Goal: Information Seeking & Learning: Learn about a topic

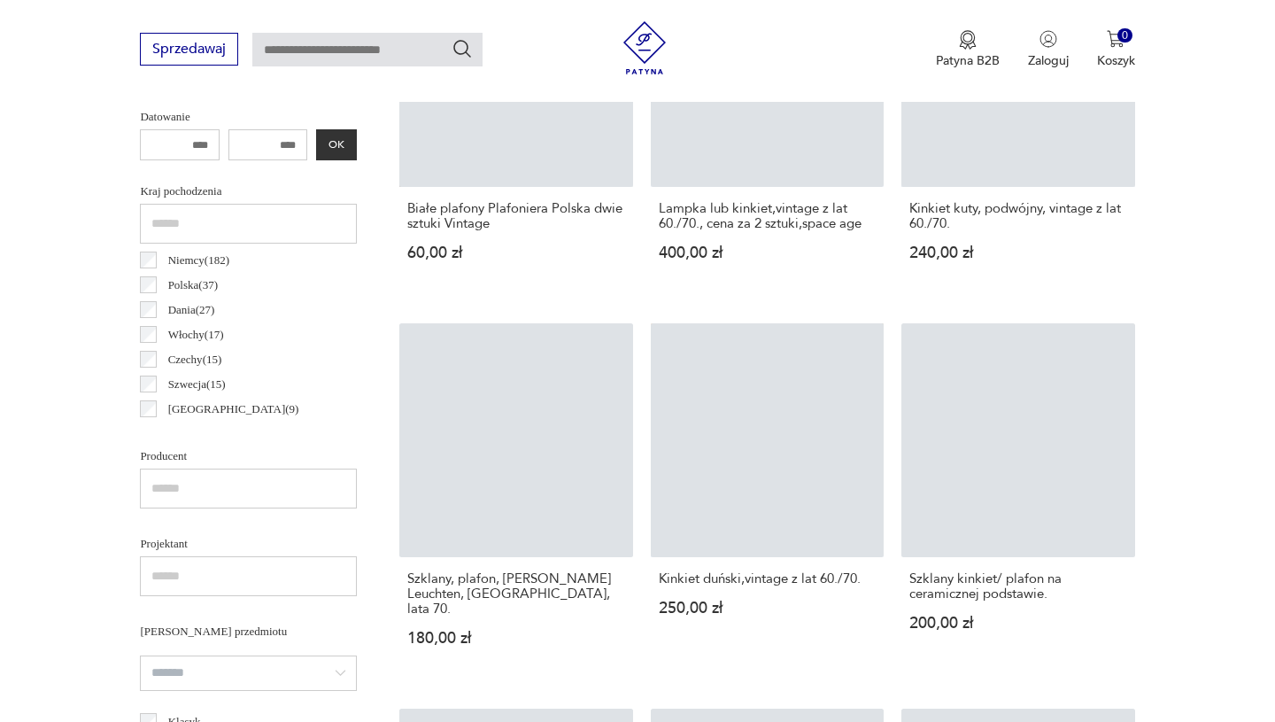
scroll to position [790, 0]
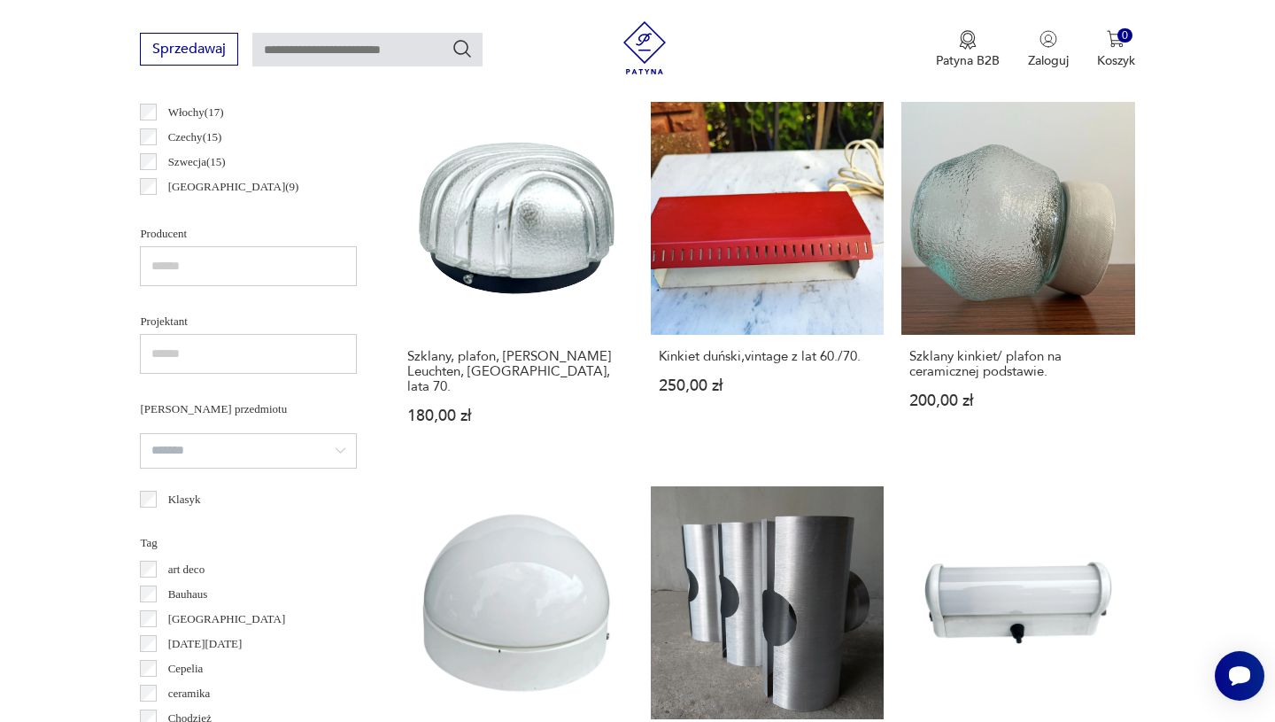
scroll to position [866, 0]
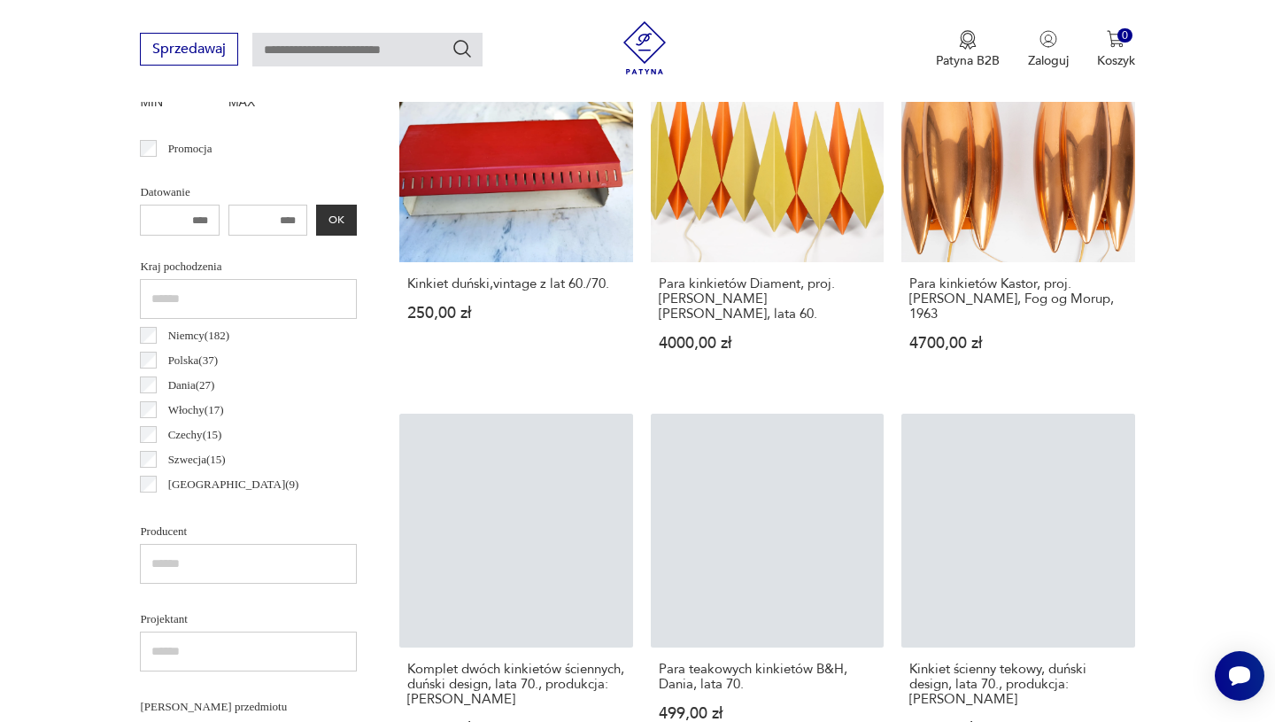
scroll to position [717, 0]
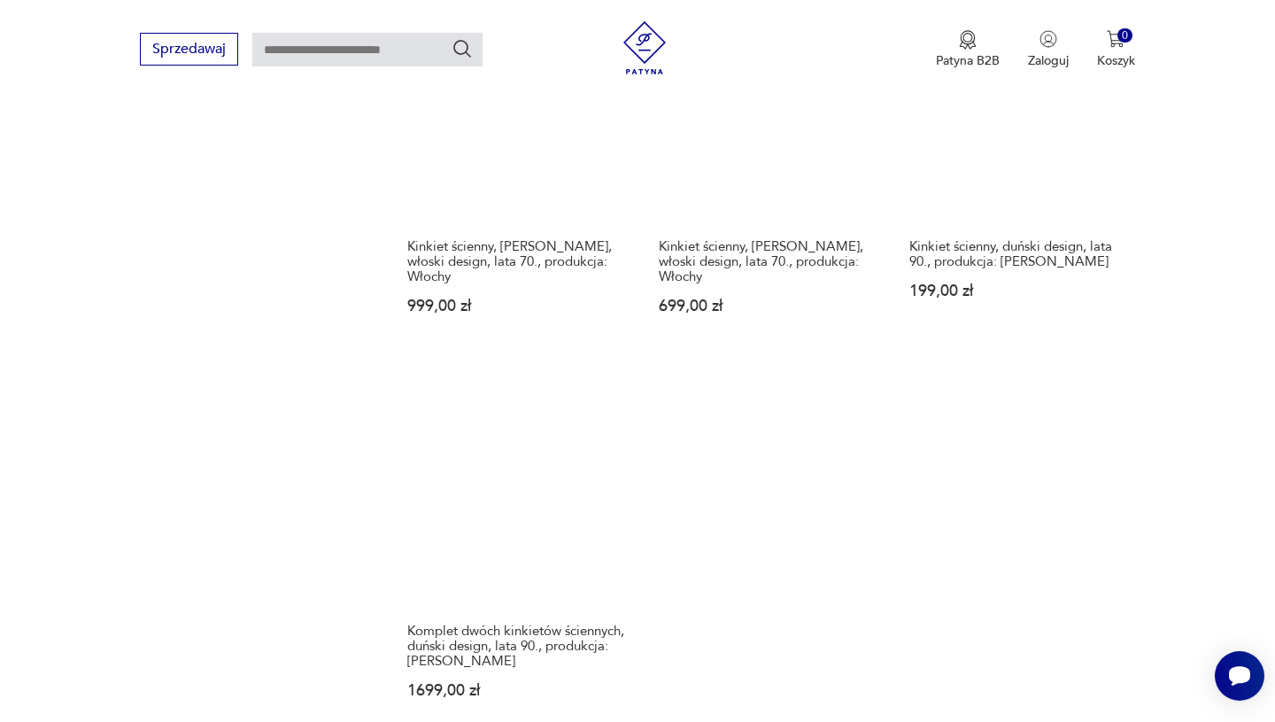
scroll to position [2541, 0]
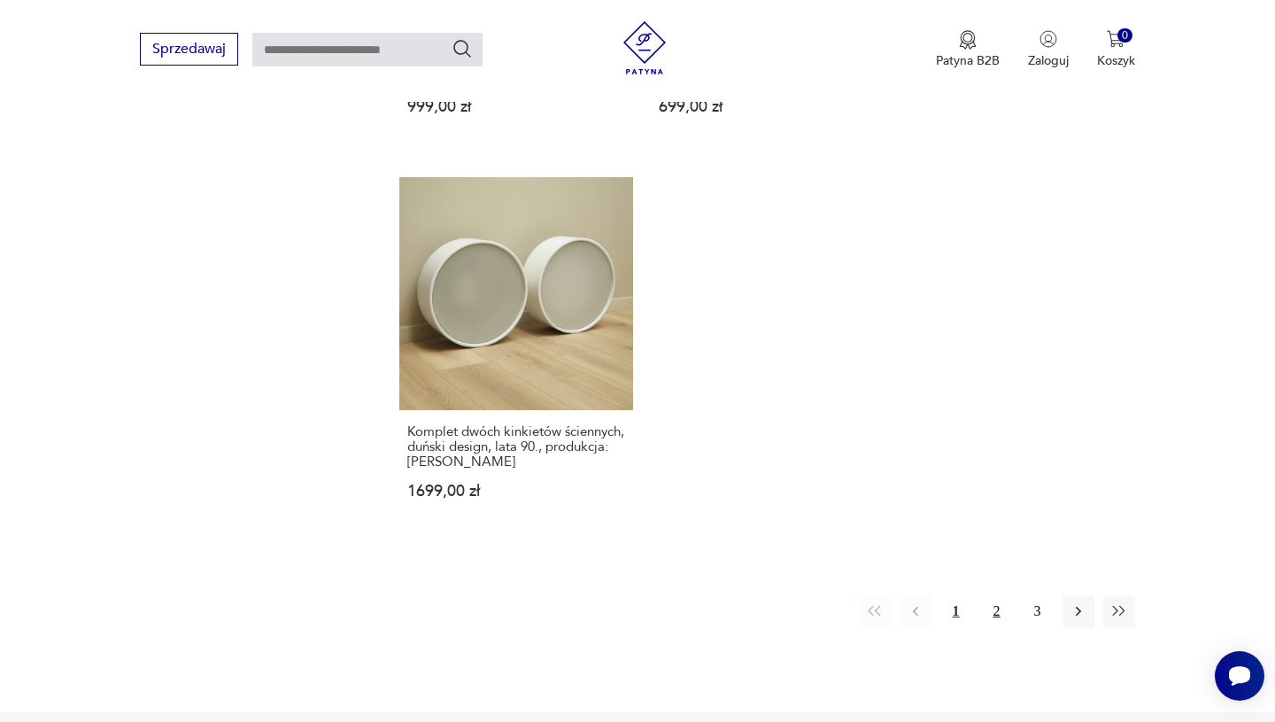
click at [996, 595] on button "2" at bounding box center [997, 611] width 32 height 32
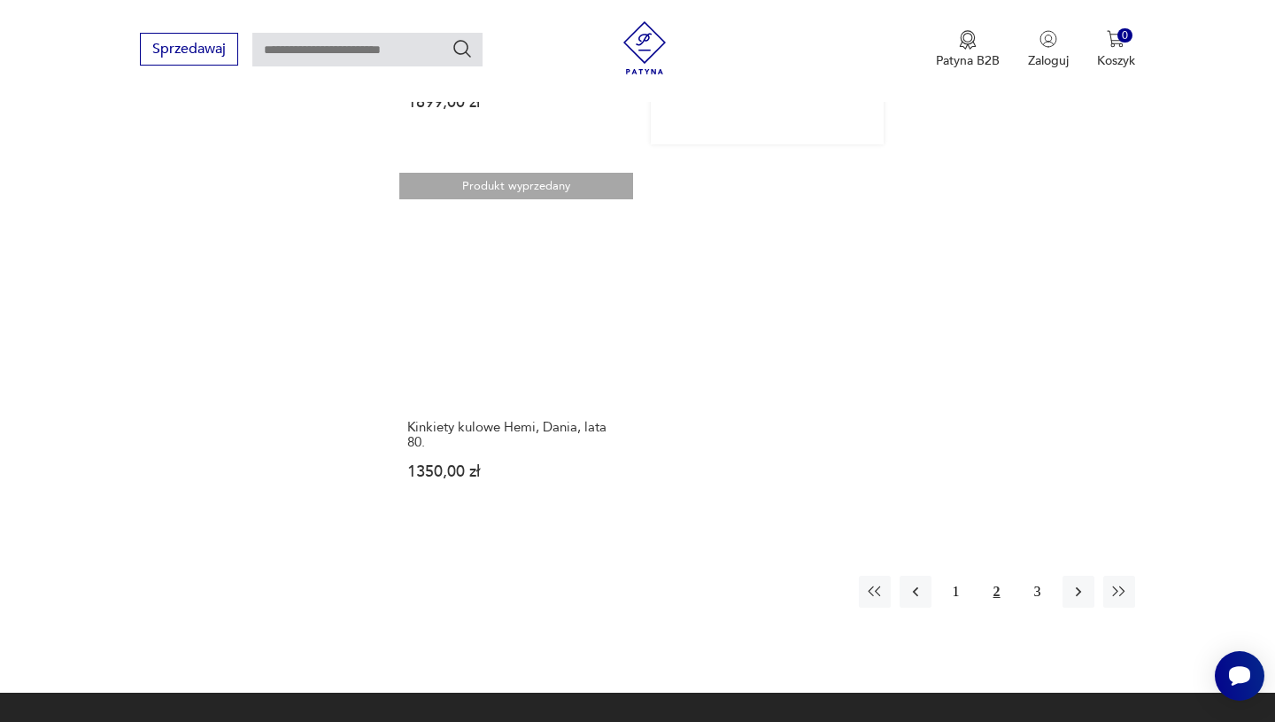
scroll to position [2516, 0]
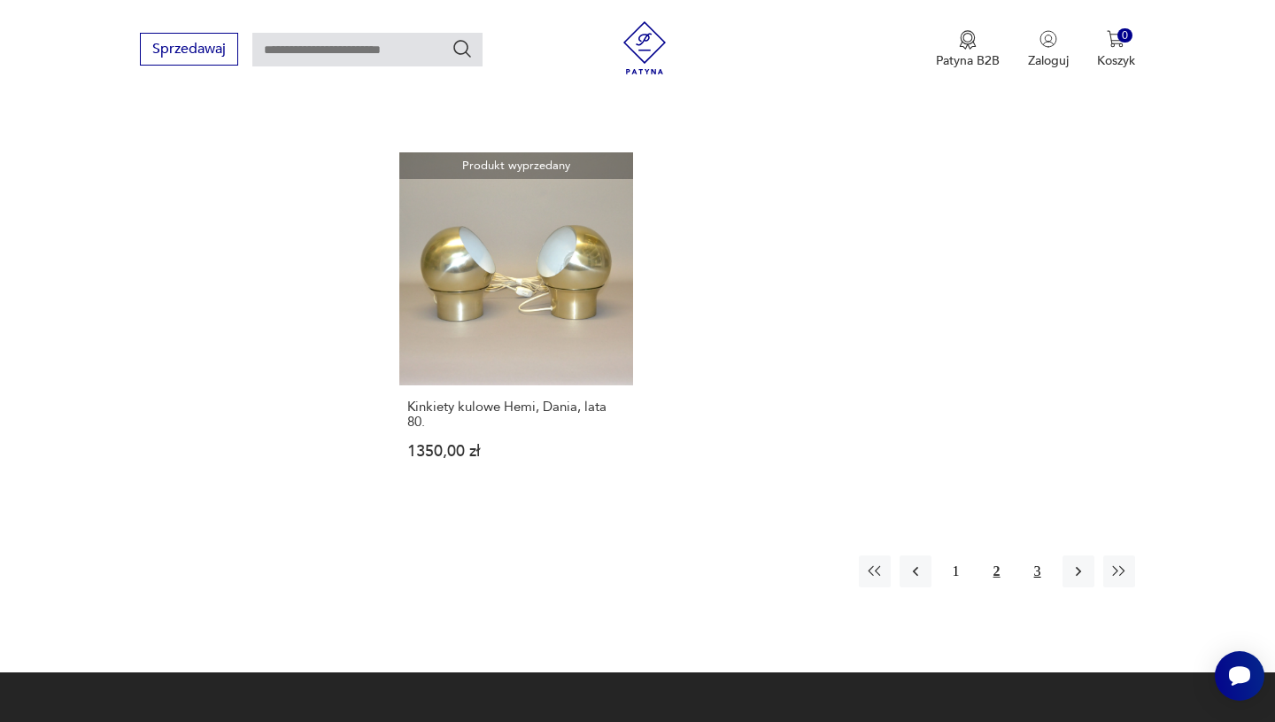
click at [1037, 555] on button "3" at bounding box center [1038, 571] width 32 height 32
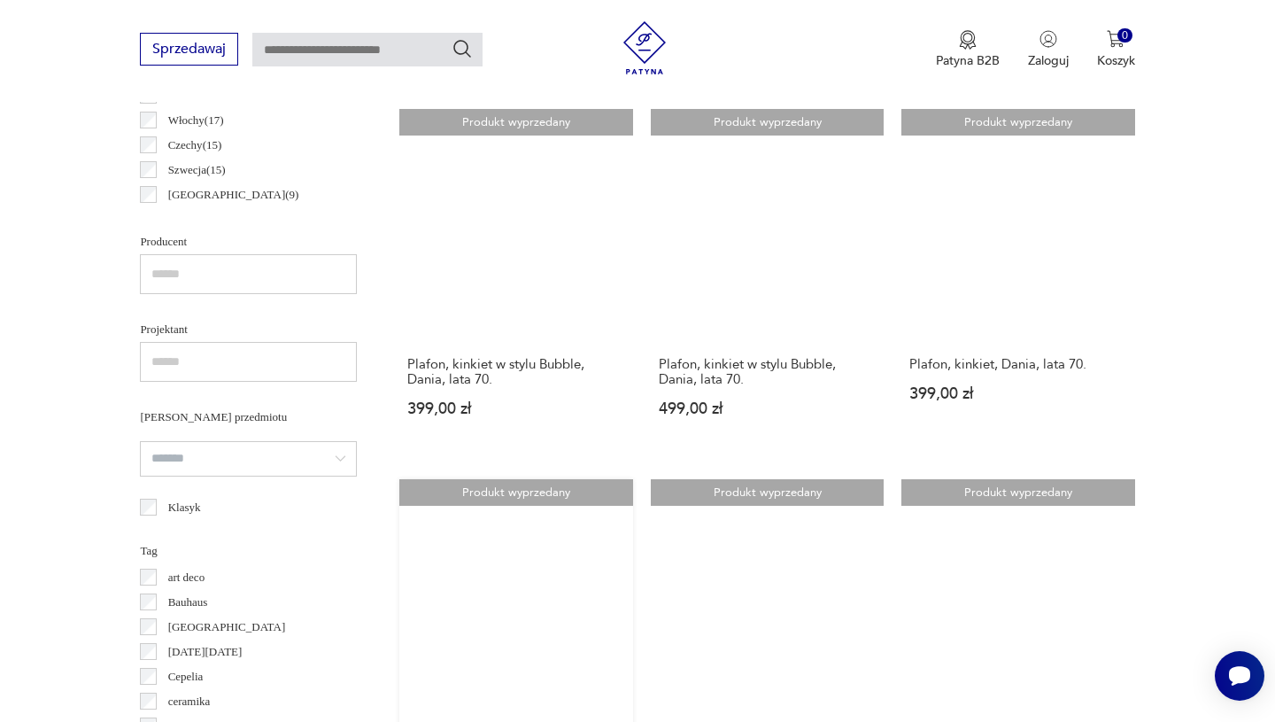
scroll to position [933, 0]
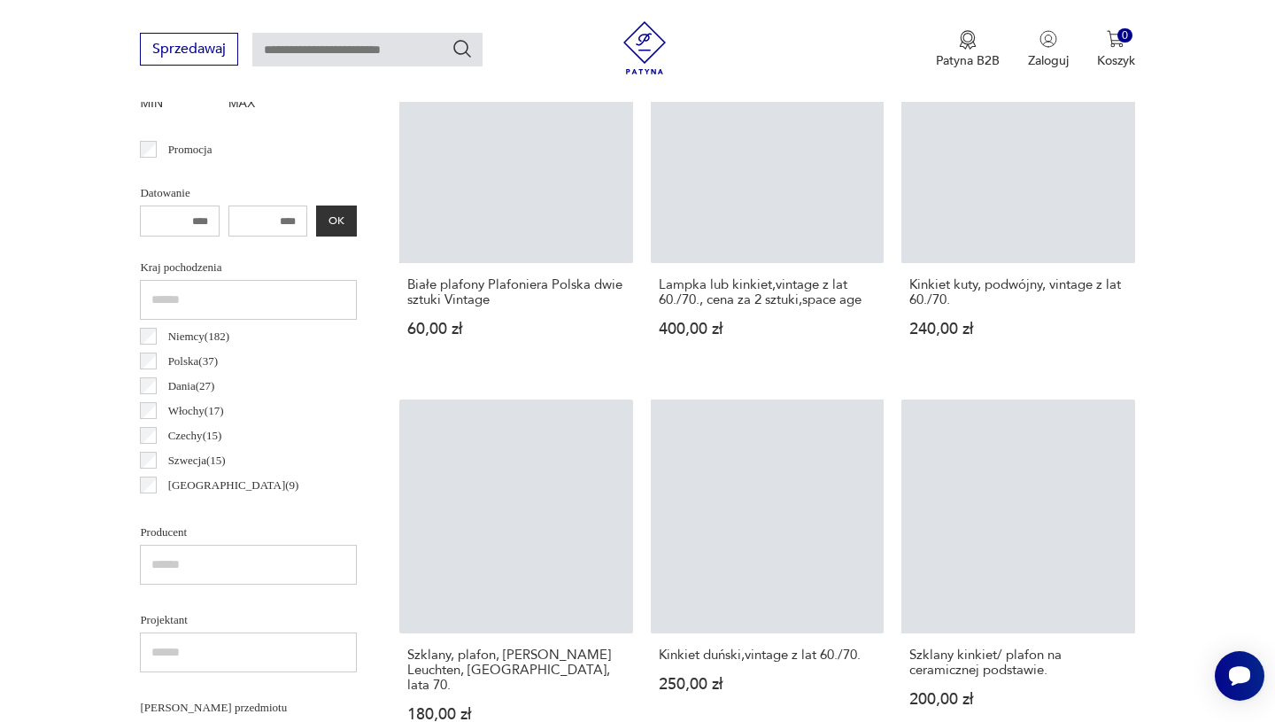
scroll to position [418, 0]
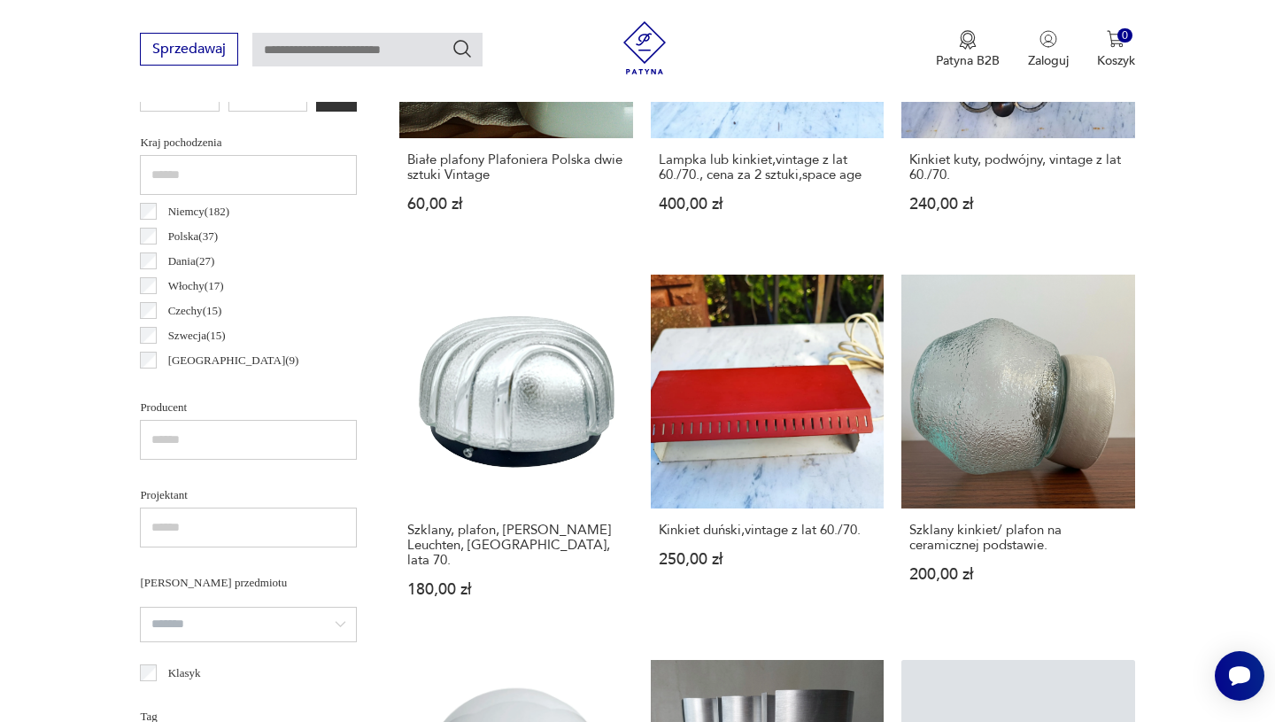
click at [153, 320] on div "Czechy ( 15 )" at bounding box center [248, 311] width 217 height 25
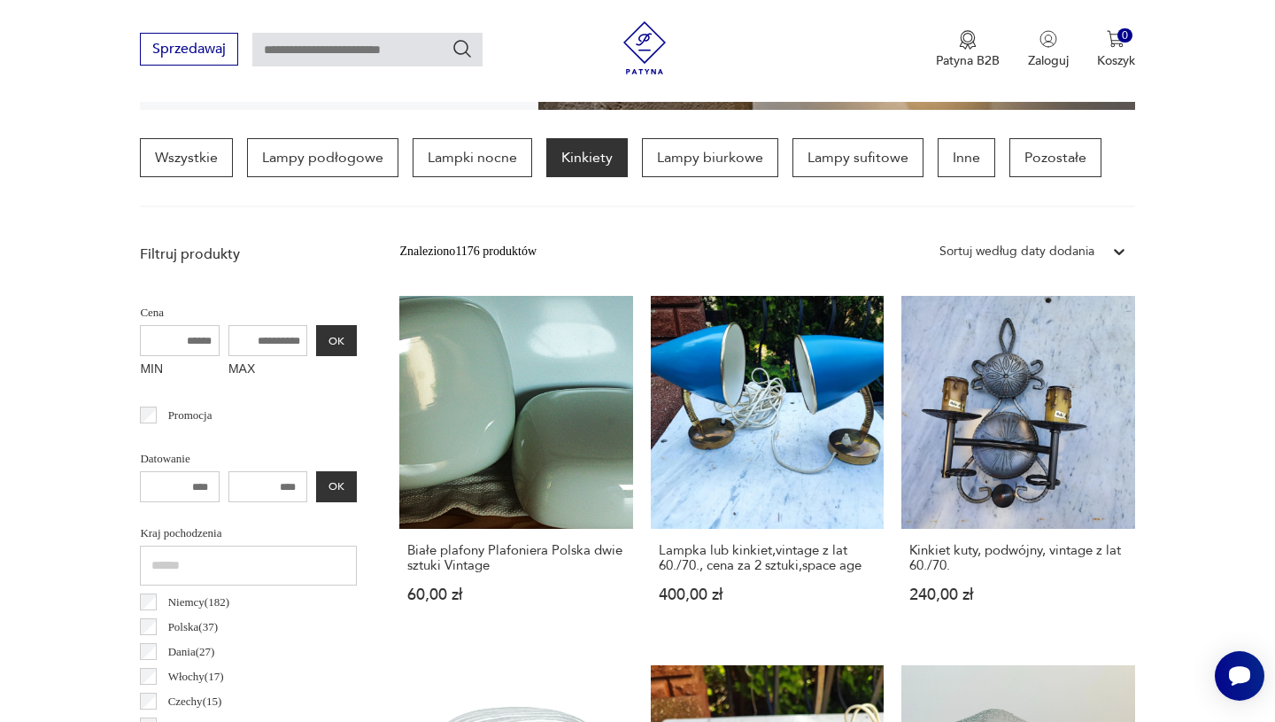
click at [151, 316] on div "Cena MIN MAX OK" at bounding box center [248, 342] width 217 height 84
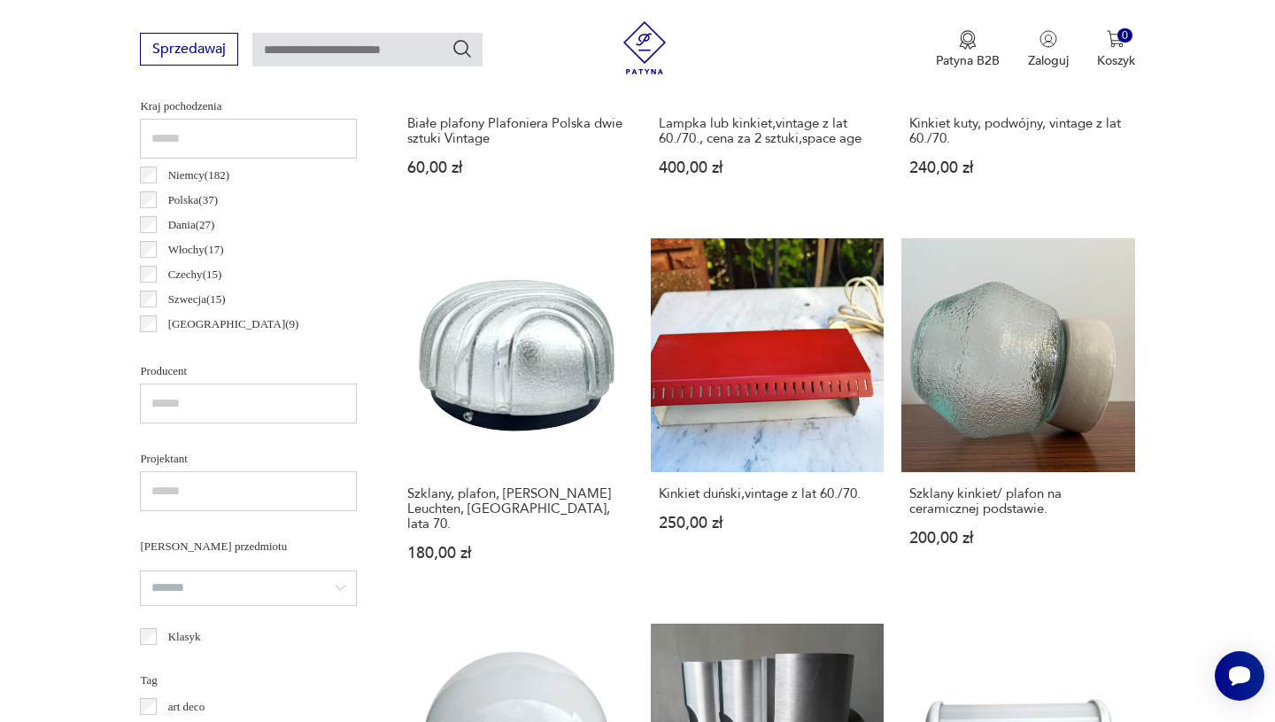
scroll to position [877, 0]
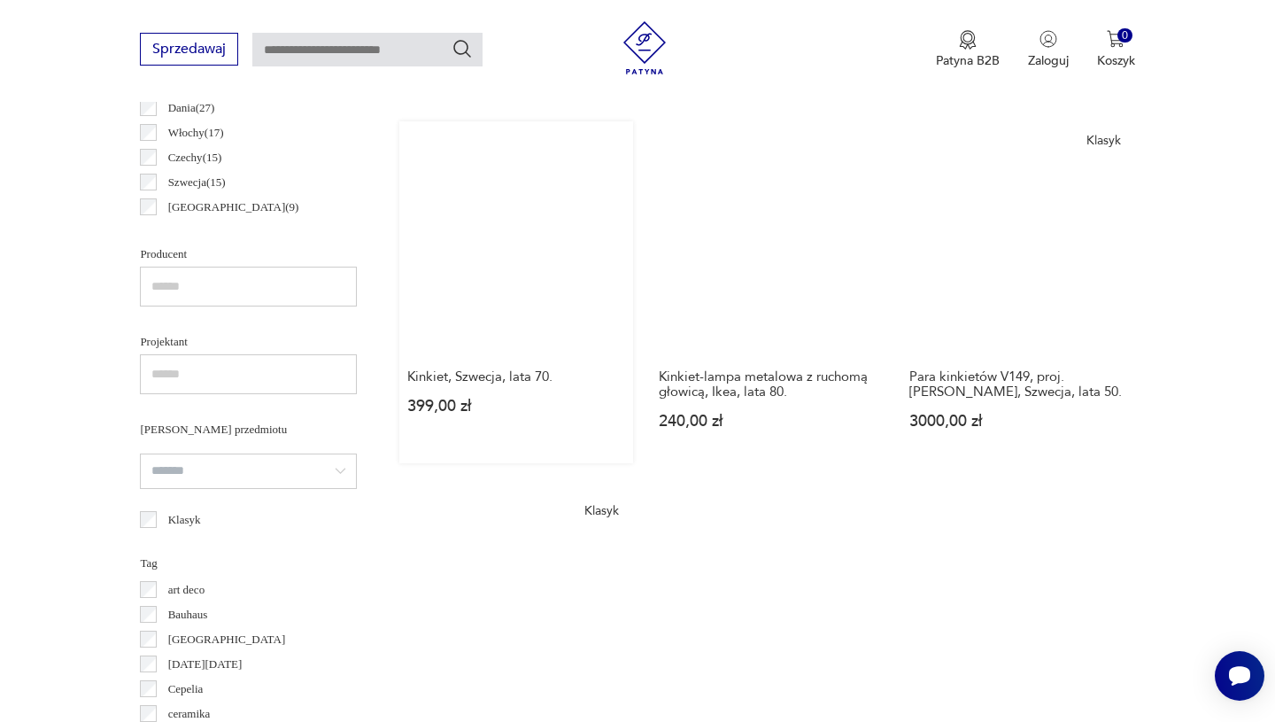
scroll to position [933, 0]
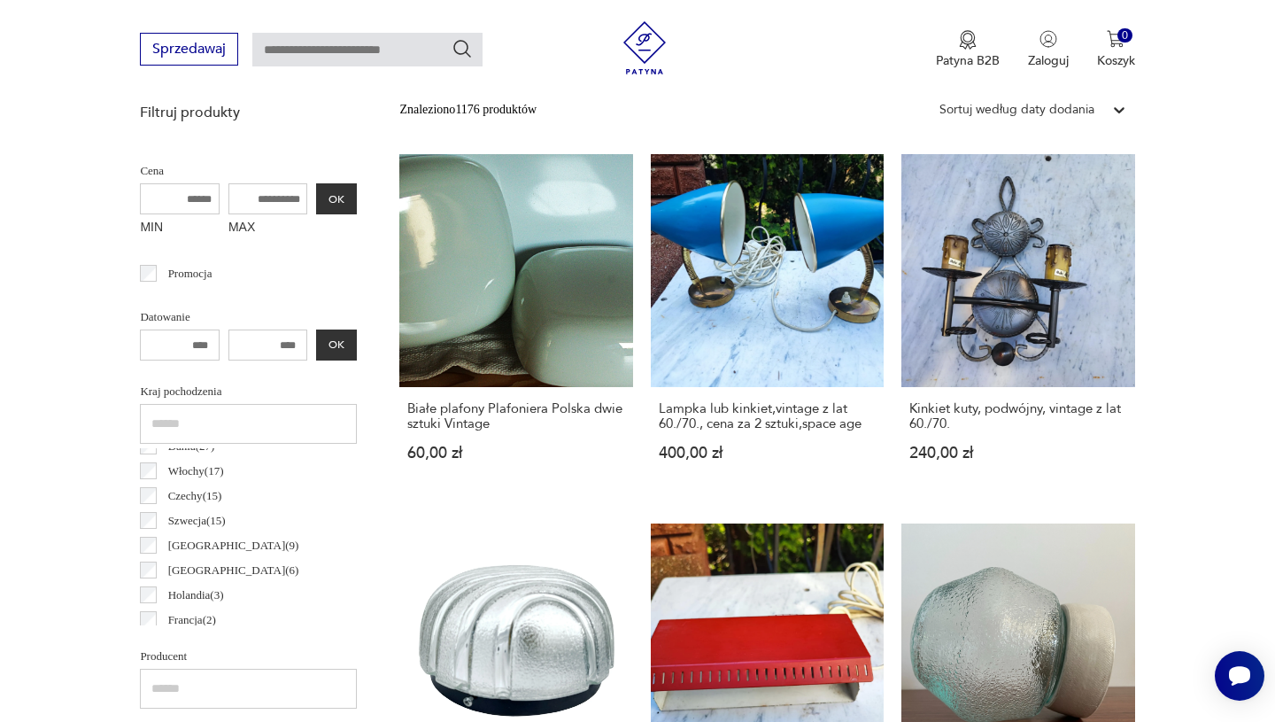
scroll to position [61, 0]
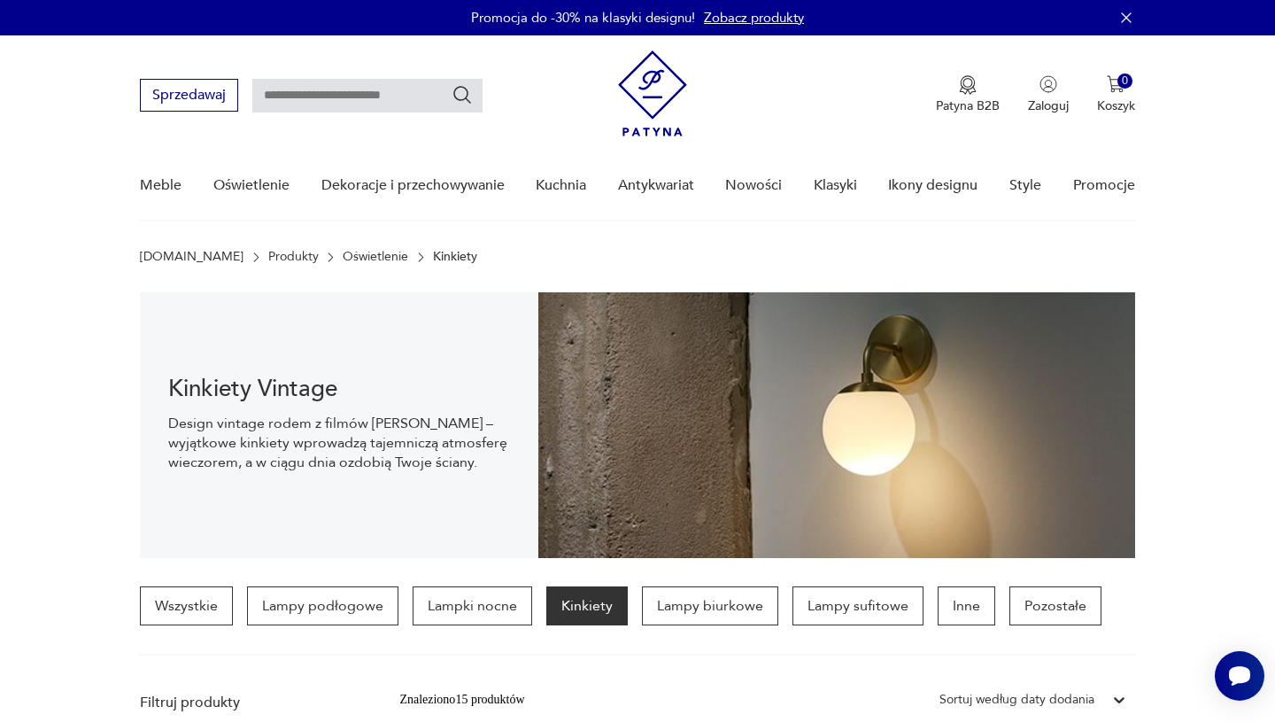
click at [433, 258] on p "Kinkiety" at bounding box center [455, 257] width 44 height 14
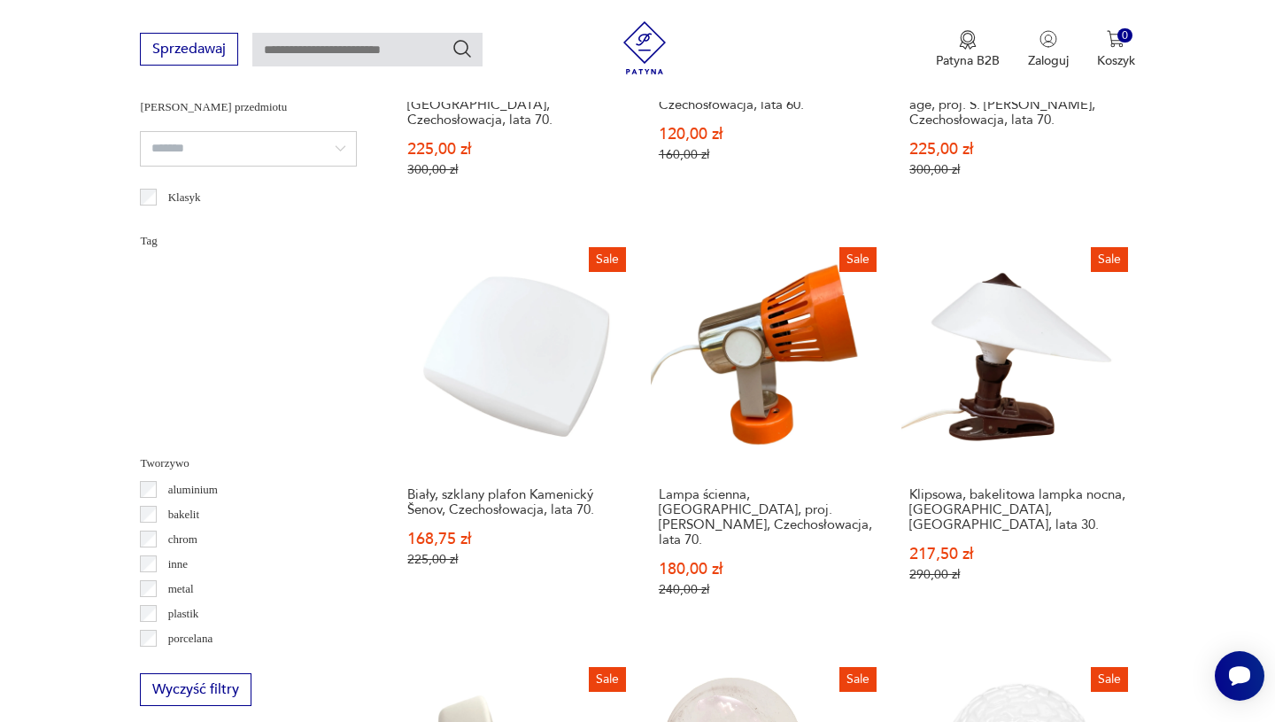
scroll to position [956, 0]
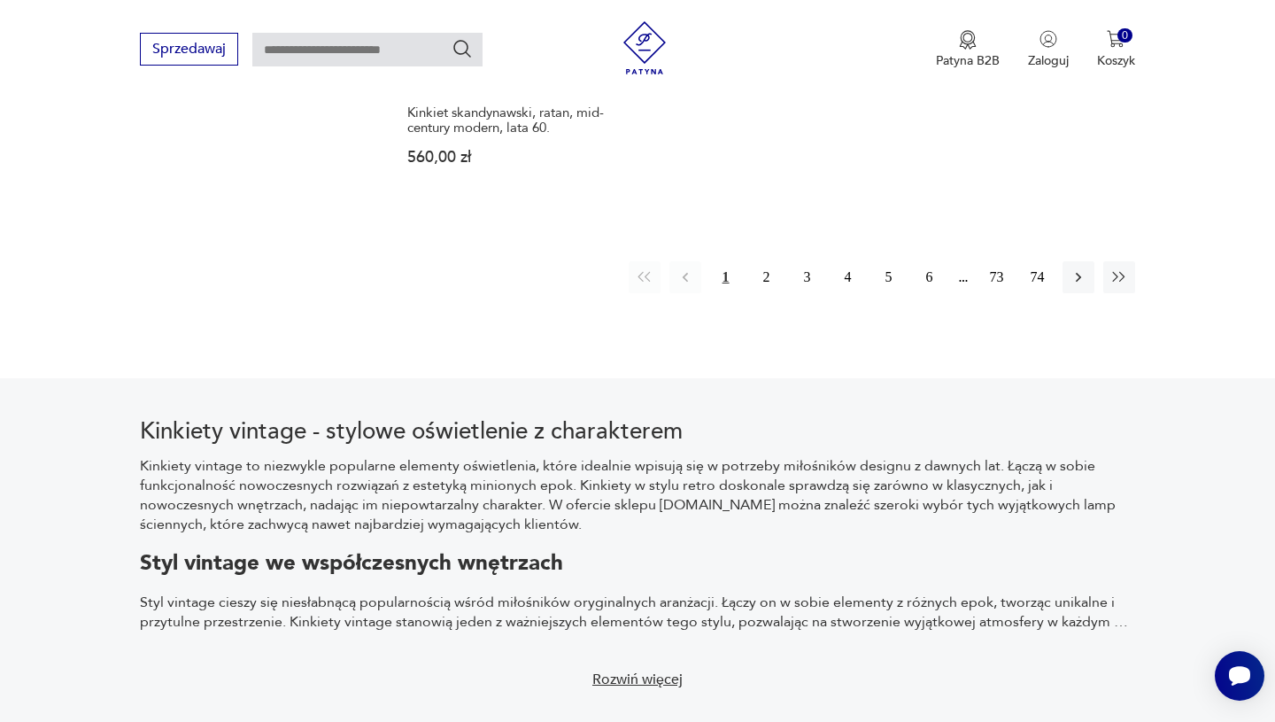
scroll to position [3226, 0]
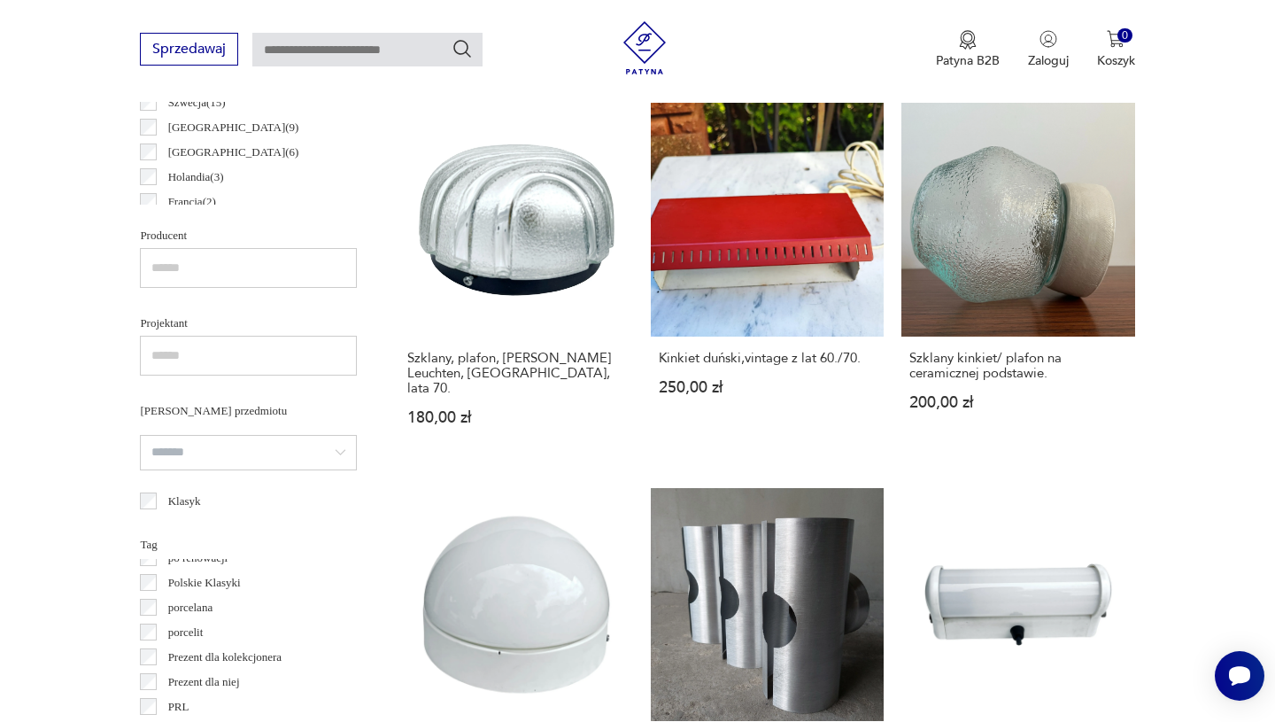
scroll to position [922, 0]
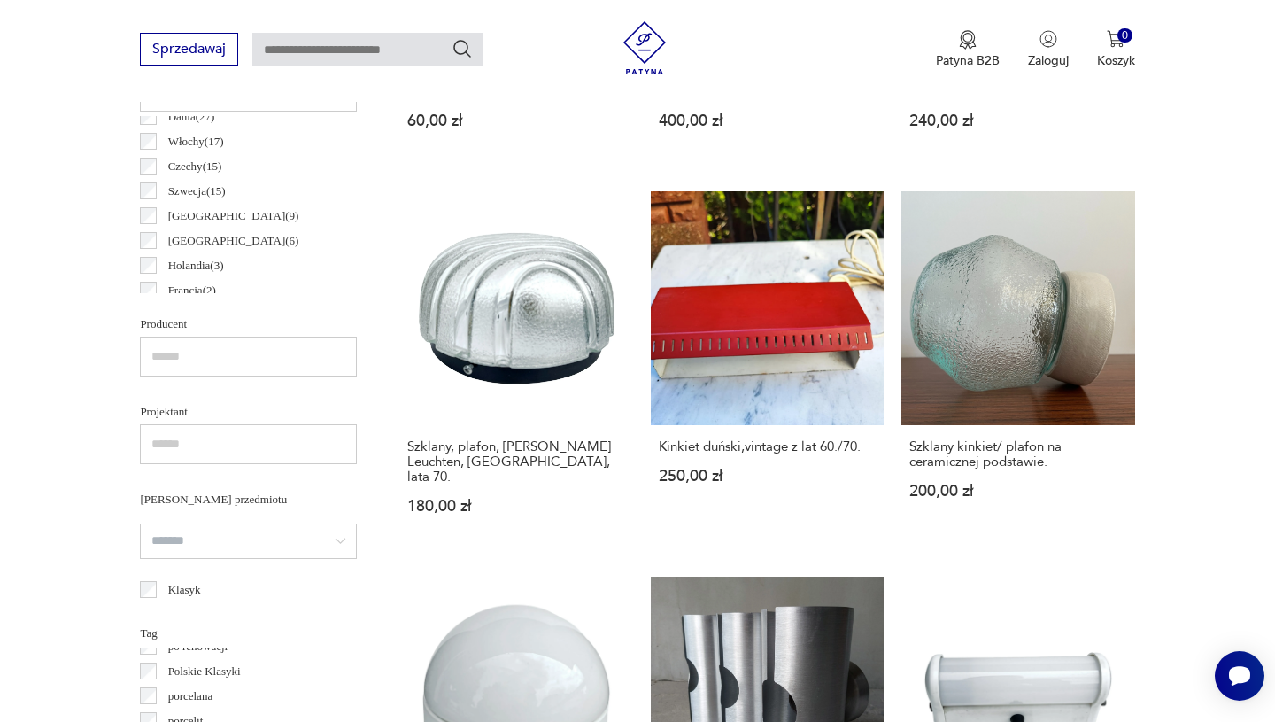
scroll to position [917, 0]
